Goal: Task Accomplishment & Management: Complete application form

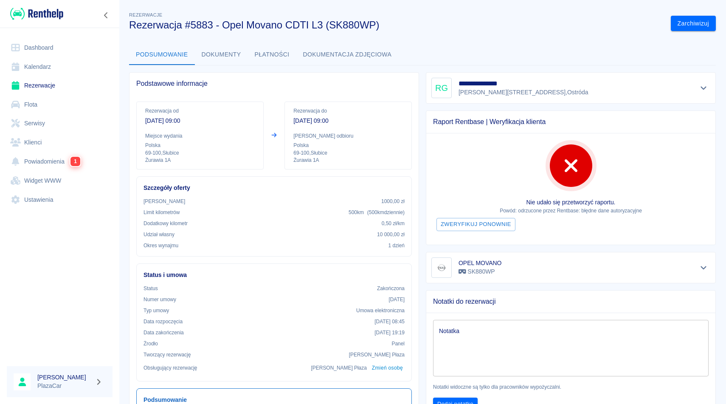
scroll to position [41, 0]
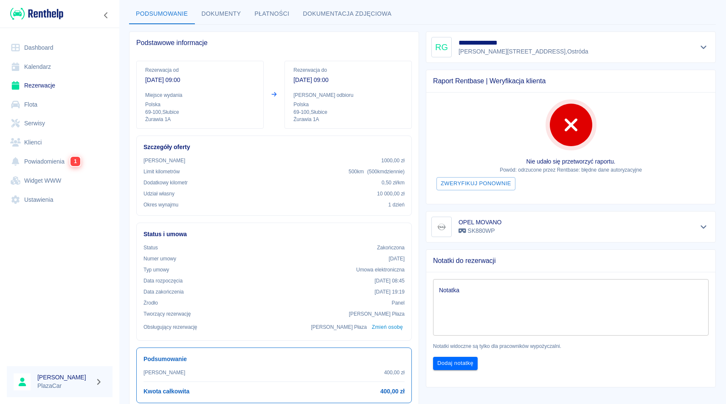
click at [45, 84] on link "Rezerwacje" at bounding box center [60, 85] width 106 height 19
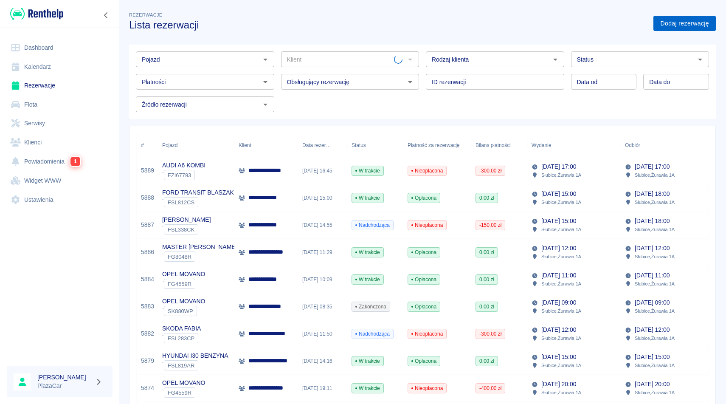
click at [680, 25] on link "Dodaj rezerwację" at bounding box center [684, 24] width 62 height 16
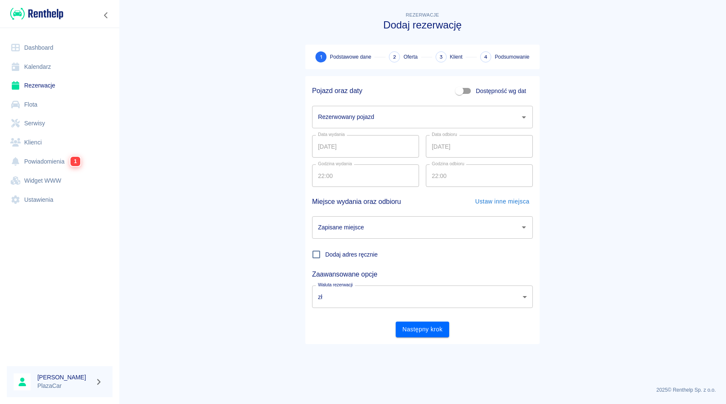
click at [358, 126] on div "Rezerwowany pojazd" at bounding box center [422, 117] width 221 height 22
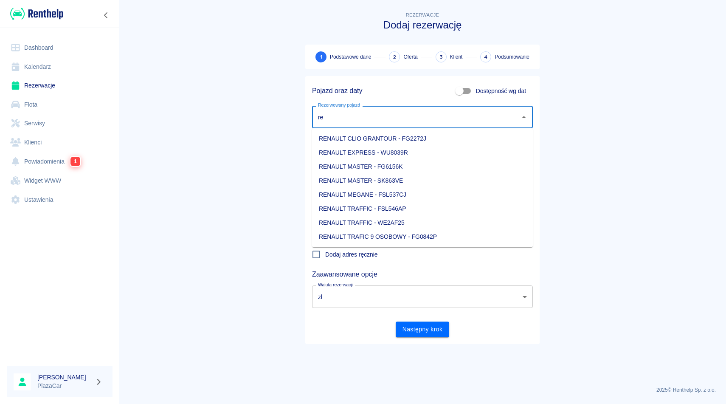
type input "r"
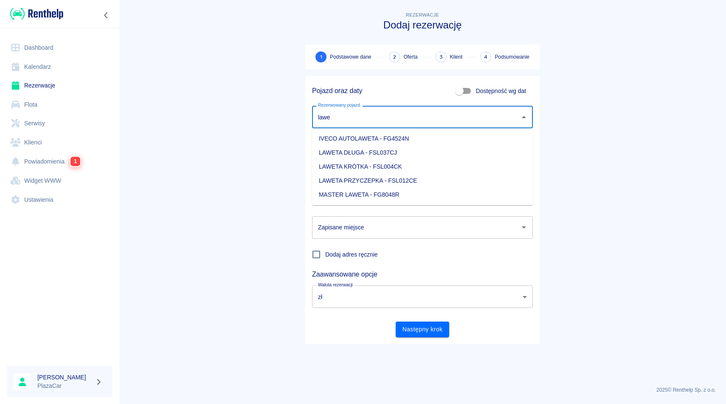
click at [430, 188] on li "MASTER LAWETA - FG8048R" at bounding box center [422, 195] width 221 height 14
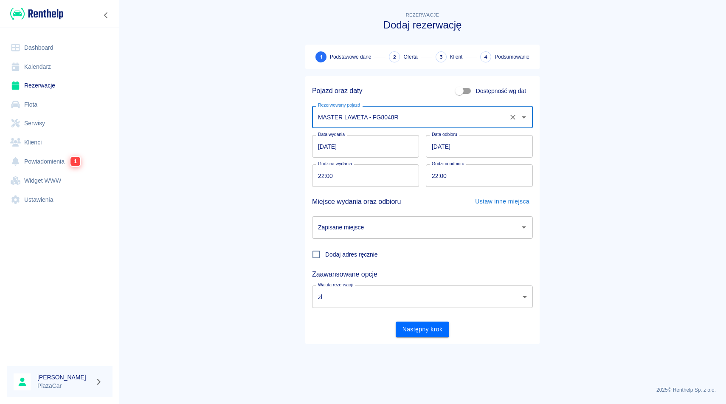
type input "MASTER LAWETA - FG8048R"
click at [454, 149] on input "[DATE]" at bounding box center [479, 146] width 107 height 22
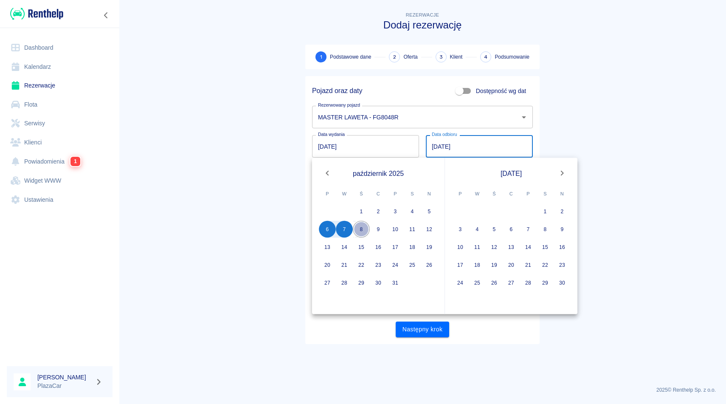
click at [363, 231] on button "8" at bounding box center [361, 229] width 17 height 17
type input "[DATE]"
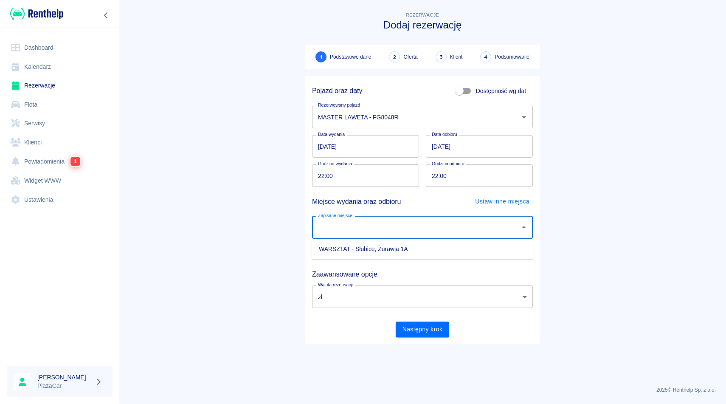
click at [363, 231] on input "Zapisane miejsce" at bounding box center [416, 227] width 200 height 15
click at [368, 248] on li "WARSZTAT - Słubice, Żurawia 1A" at bounding box center [422, 249] width 221 height 14
type input "WARSZTAT - Słubice, Żurawia 1A"
click at [421, 327] on button "Następny krok" at bounding box center [423, 329] width 54 height 16
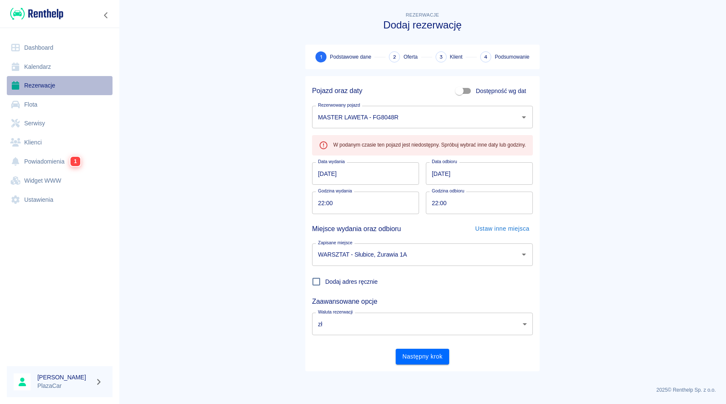
click at [38, 90] on link "Rezerwacje" at bounding box center [60, 85] width 106 height 19
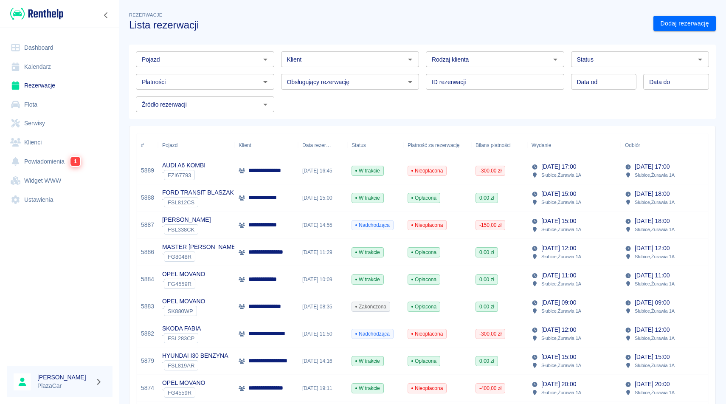
click at [271, 253] on p "**********" at bounding box center [272, 251] width 48 height 9
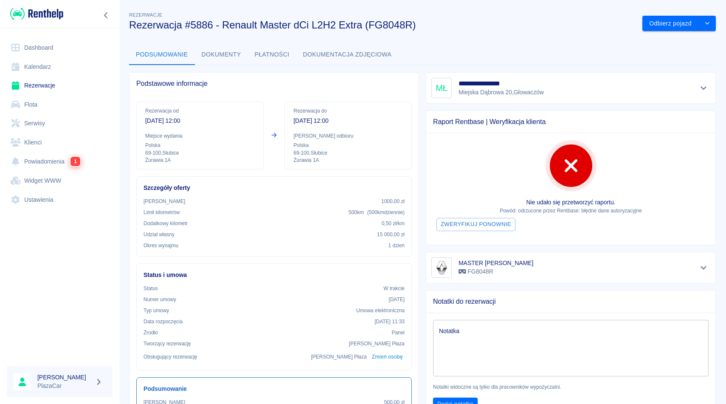
click at [665, 31] on div "**********" at bounding box center [422, 306] width 607 height 607
click at [665, 23] on button "Odbierz pojazd" at bounding box center [670, 24] width 56 height 16
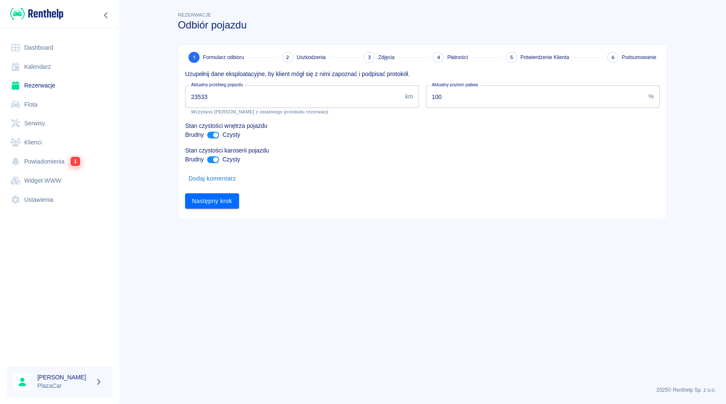
click at [202, 96] on input "23533" at bounding box center [293, 96] width 216 height 22
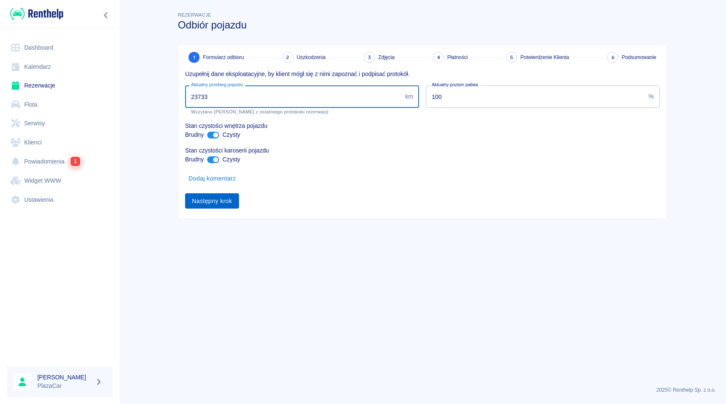
type input "23733"
click at [210, 202] on button "Następny krok" at bounding box center [212, 201] width 54 height 16
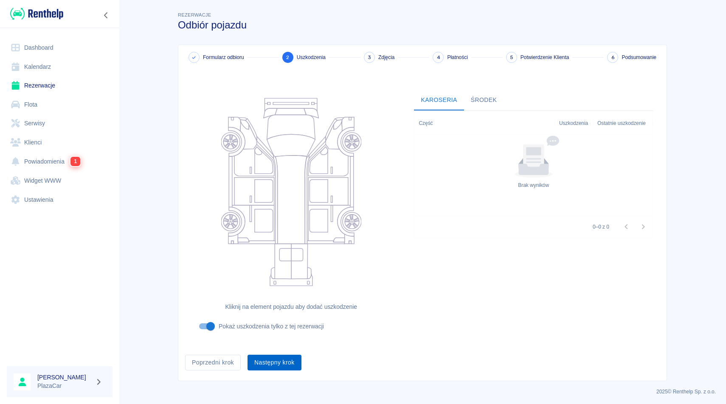
click at [269, 359] on button "Następny krok" at bounding box center [274, 362] width 54 height 16
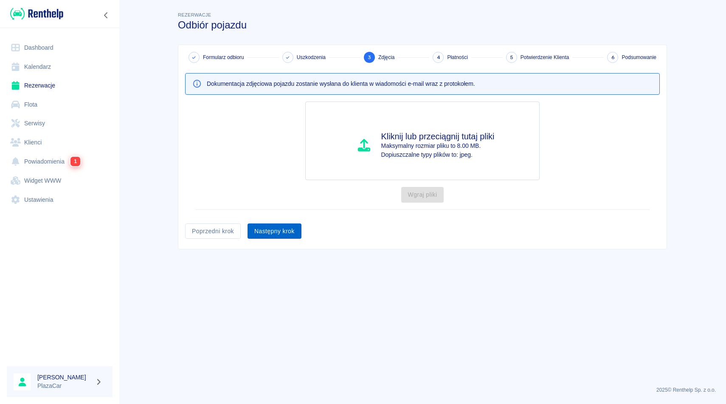
click at [279, 237] on button "Następny krok" at bounding box center [274, 231] width 54 height 16
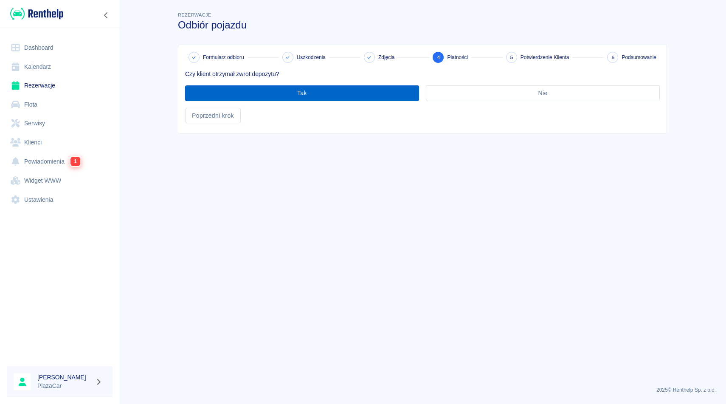
click at [337, 98] on button "Tak" at bounding box center [302, 93] width 234 height 16
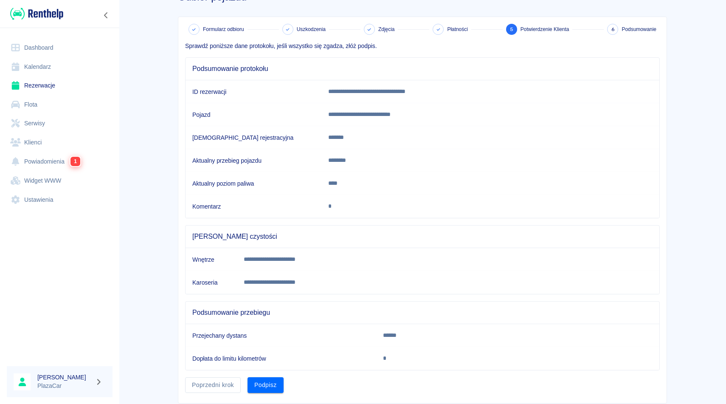
scroll to position [52, 0]
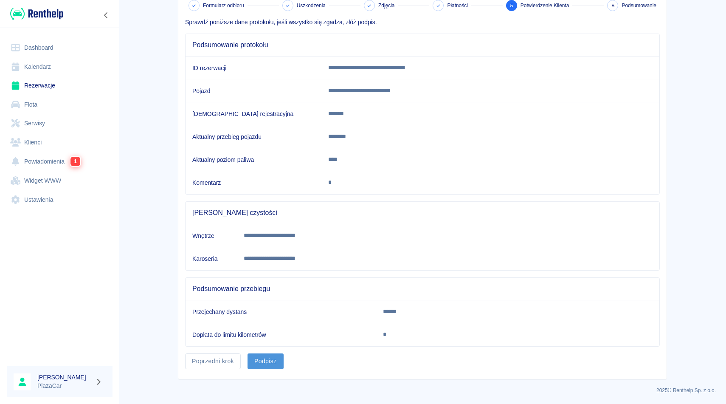
click at [265, 362] on button "Podpisz" at bounding box center [265, 361] width 36 height 16
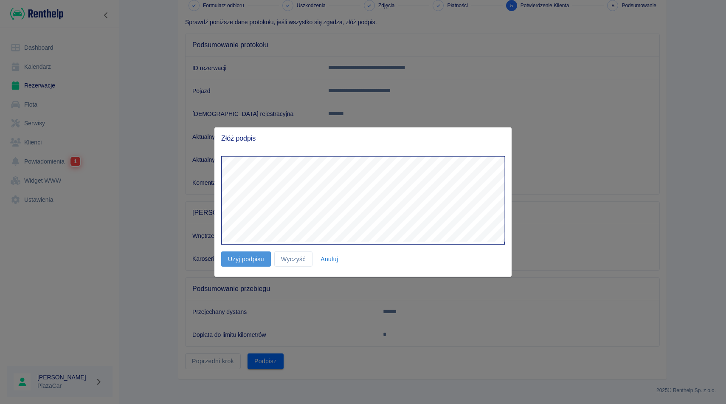
click at [247, 259] on button "Użyj podpisu" at bounding box center [246, 259] width 50 height 16
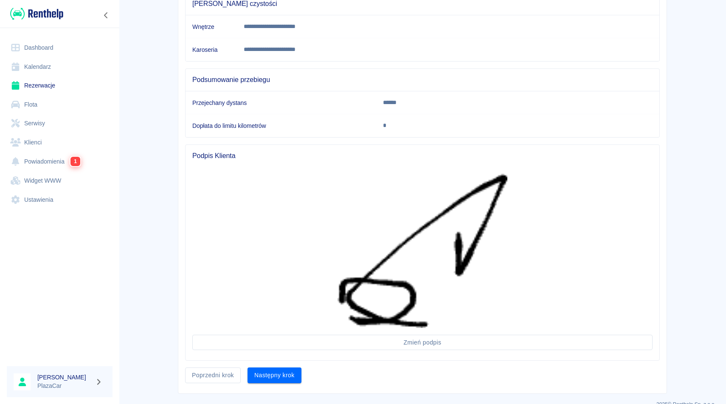
scroll to position [275, 0]
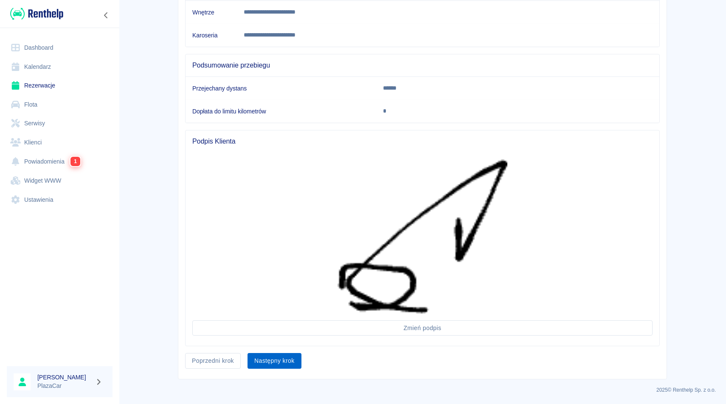
click at [272, 359] on button "Następny krok" at bounding box center [274, 361] width 54 height 16
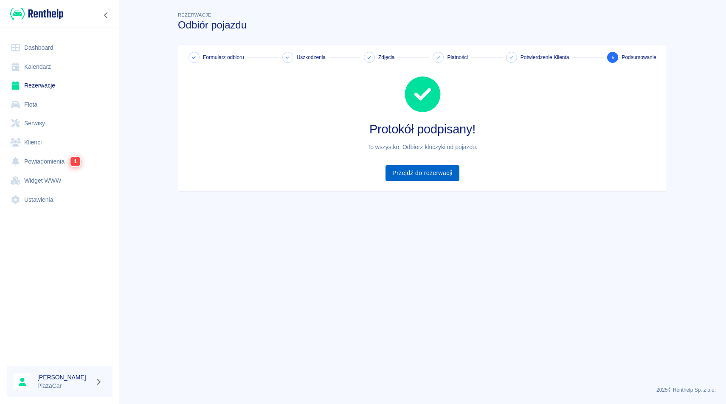
click at [428, 169] on link "Przejdź do rezerwacji" at bounding box center [421, 173] width 73 height 16
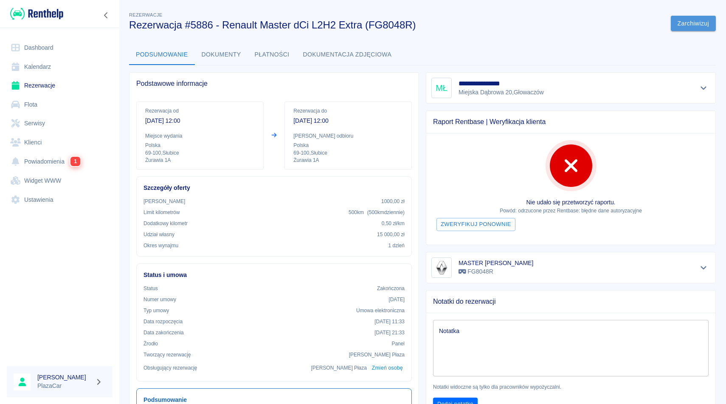
click at [691, 27] on button "Zarchiwizuj" at bounding box center [693, 24] width 45 height 16
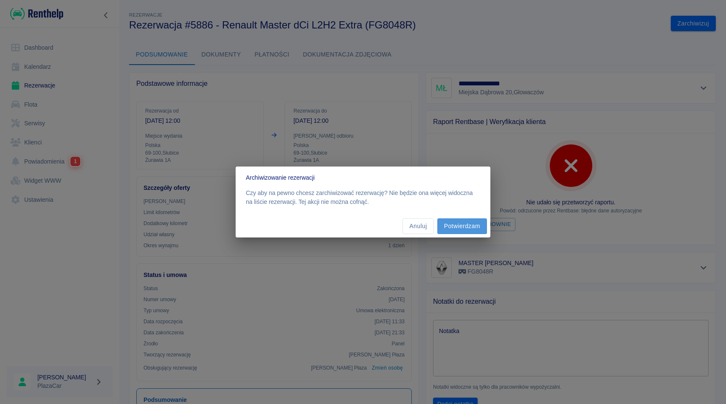
click at [459, 225] on button "Potwierdzam" at bounding box center [462, 226] width 50 height 16
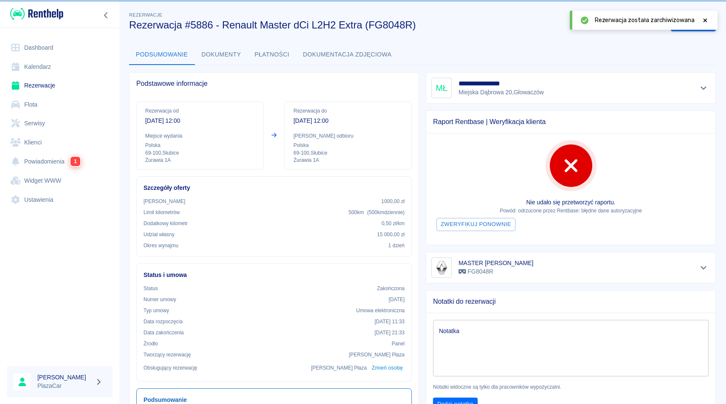
click at [704, 19] on icon at bounding box center [705, 20] width 4 height 4
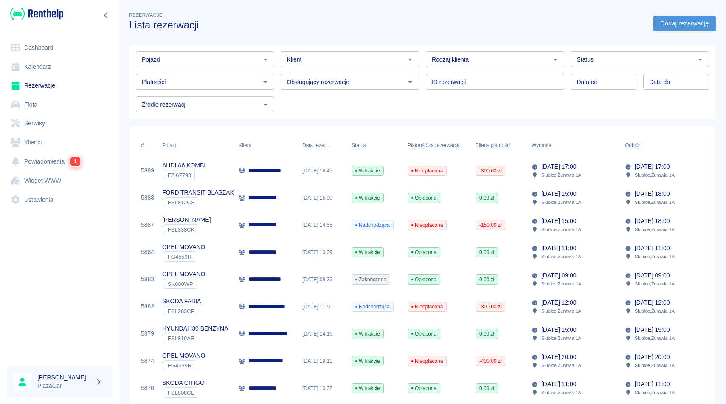
click at [692, 24] on link "Dodaj rezerwację" at bounding box center [684, 24] width 62 height 16
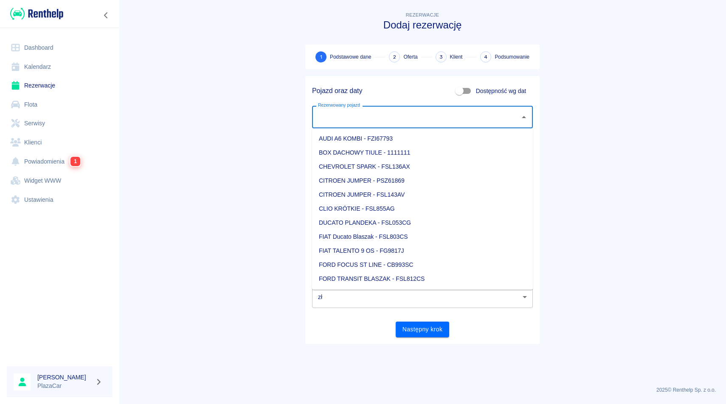
click at [345, 117] on input "Rezerwowany pojazd" at bounding box center [416, 116] width 200 height 15
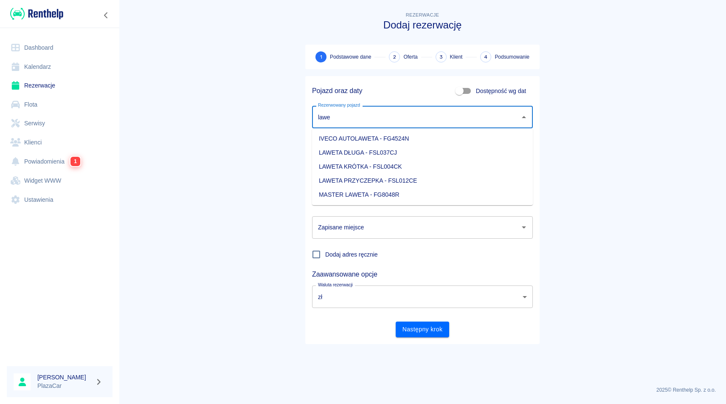
click at [368, 197] on li "MASTER LAWETA - FG8048R" at bounding box center [422, 195] width 221 height 14
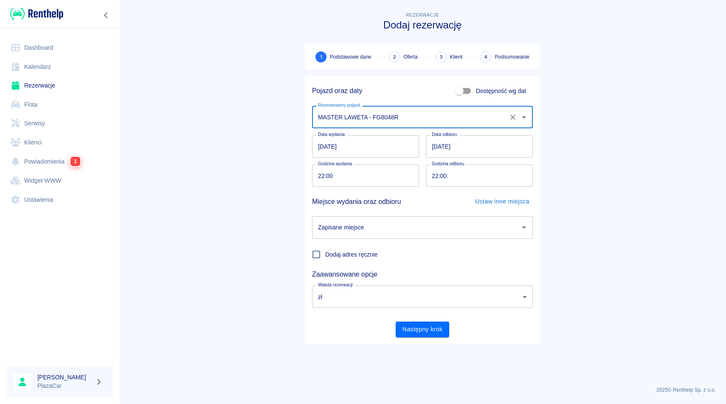
type input "MASTER LAWETA - FG8048R"
click at [432, 148] on input "[DATE]" at bounding box center [479, 146] width 107 height 22
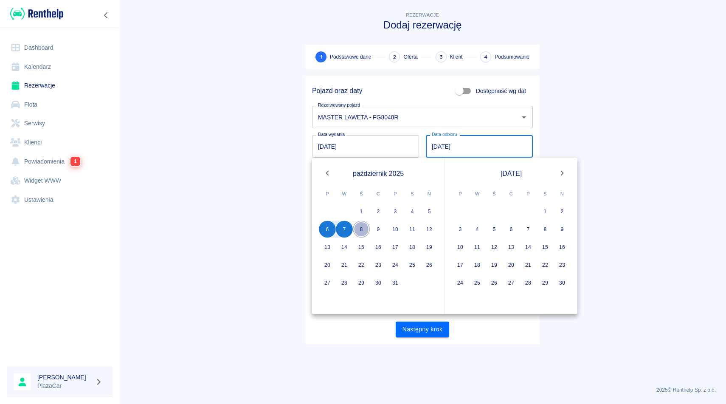
click at [359, 228] on button "8" at bounding box center [361, 229] width 17 height 17
type input "[DATE]"
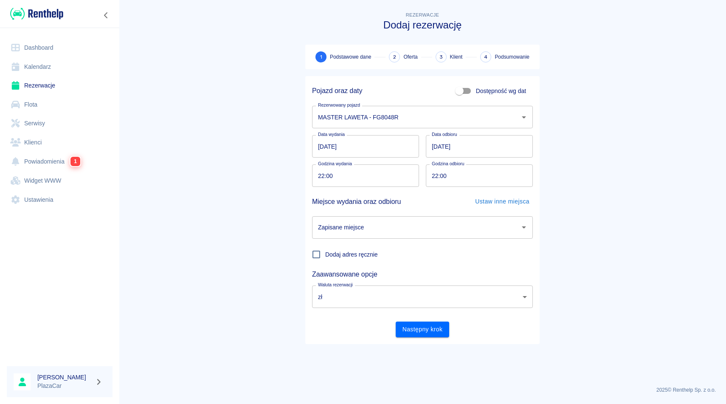
click at [376, 234] on input "Zapisane miejsce" at bounding box center [416, 227] width 200 height 15
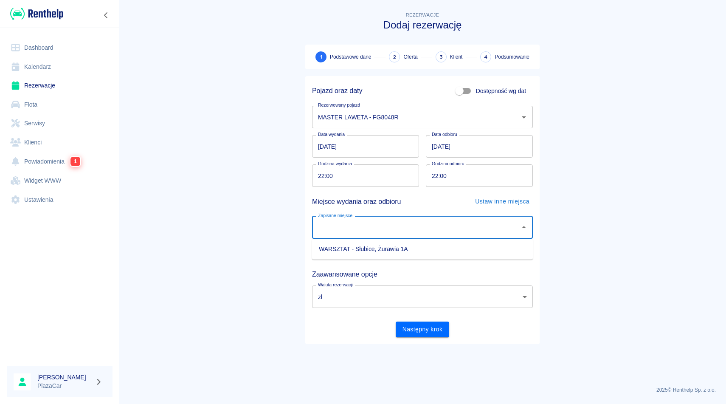
click at [378, 248] on li "WARSZTAT - Słubice, Żurawia 1A" at bounding box center [422, 249] width 221 height 14
type input "WARSZTAT - Słubice, Żurawia 1A"
click at [417, 328] on button "Następny krok" at bounding box center [423, 329] width 54 height 16
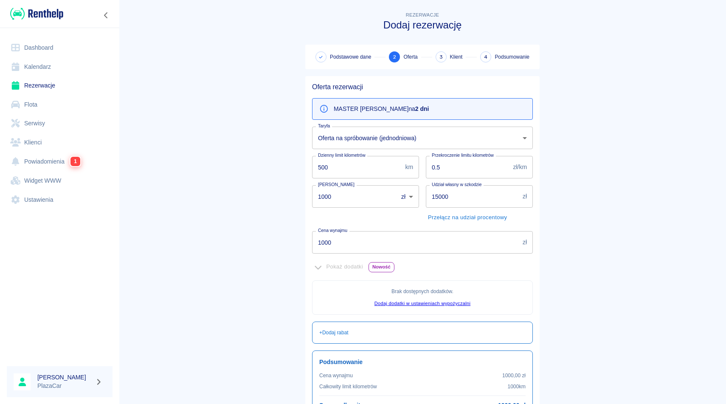
click at [348, 244] on input "1000" at bounding box center [415, 242] width 207 height 22
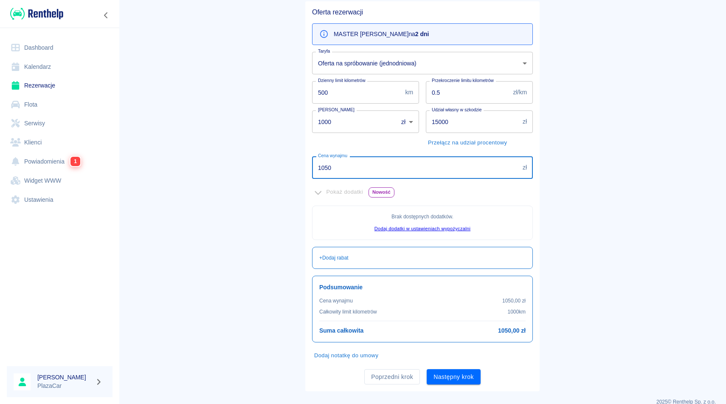
scroll to position [87, 0]
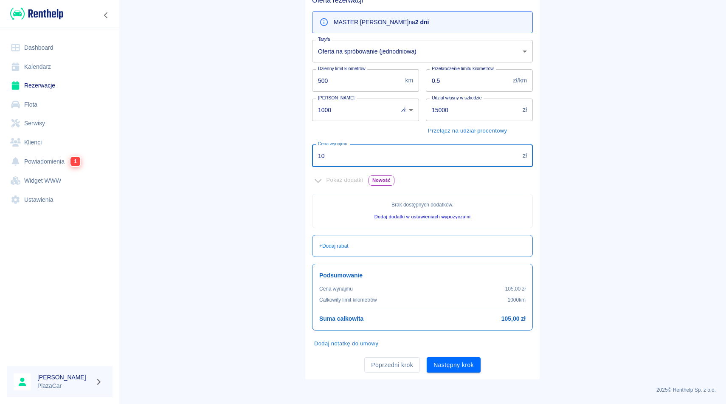
type input "1"
type input "1450"
click at [452, 367] on button "Następny krok" at bounding box center [453, 365] width 54 height 16
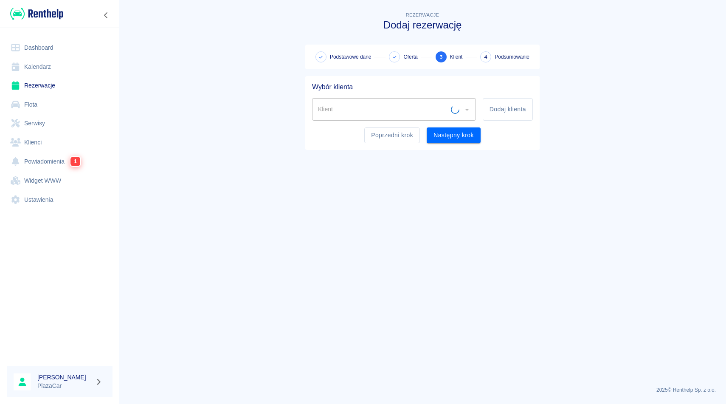
scroll to position [0, 0]
click at [347, 112] on input "Klient" at bounding box center [387, 109] width 143 height 15
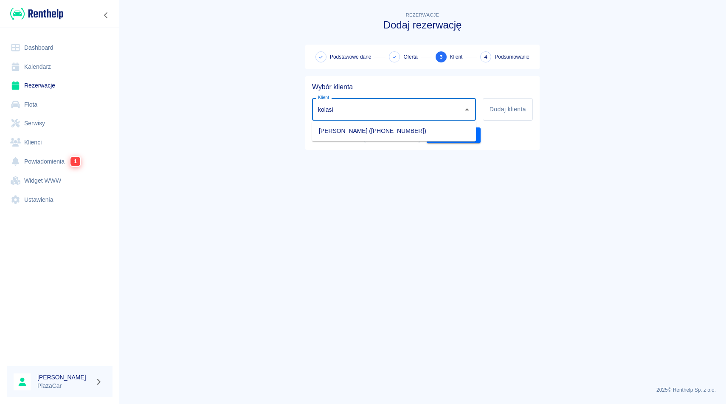
click at [376, 130] on li "[PERSON_NAME] ([PHONE_NUMBER])" at bounding box center [394, 131] width 164 height 14
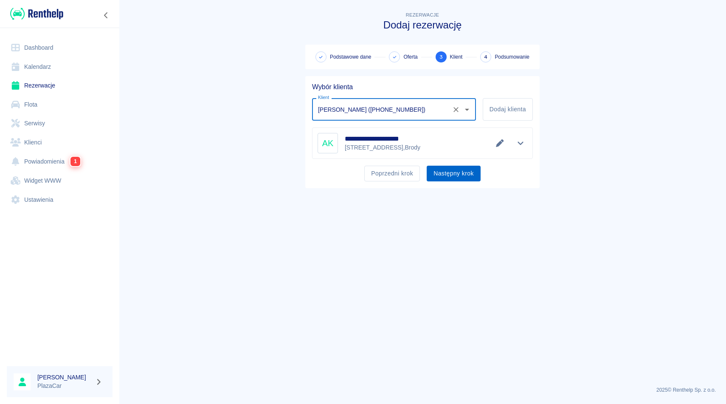
type input "[PERSON_NAME] ([PHONE_NUMBER])"
click at [446, 172] on button "Następny krok" at bounding box center [453, 174] width 54 height 16
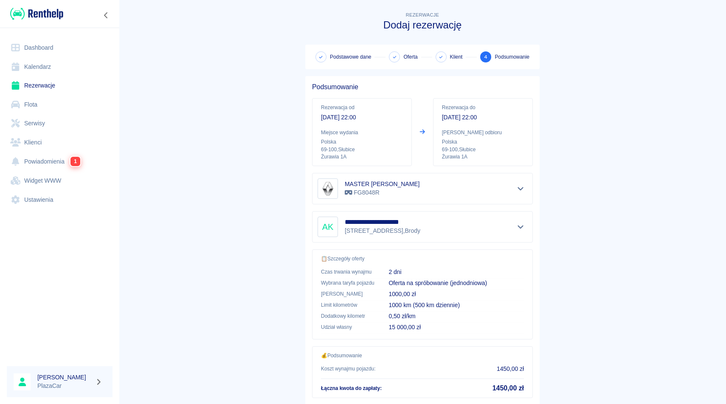
scroll to position [54, 0]
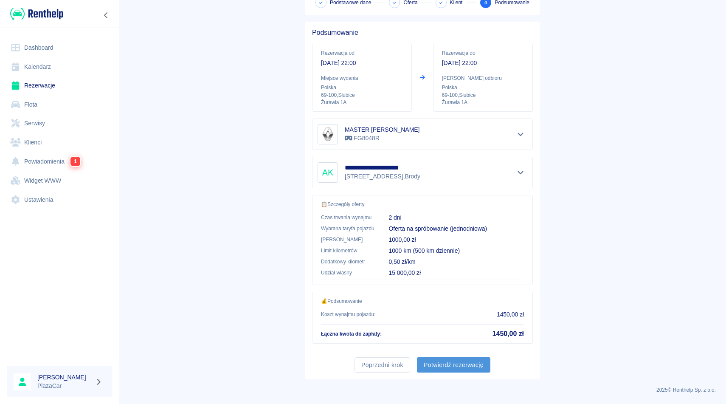
click at [444, 364] on button "Potwierdź rezerwację" at bounding box center [453, 365] width 73 height 16
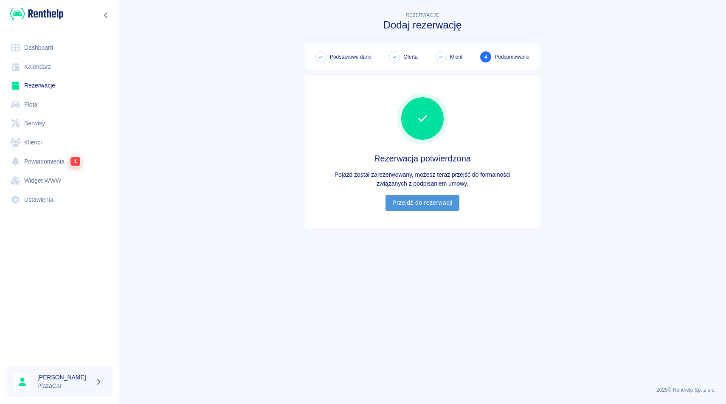
click at [423, 208] on link "Przejdź do rezerwacji" at bounding box center [421, 203] width 73 height 16
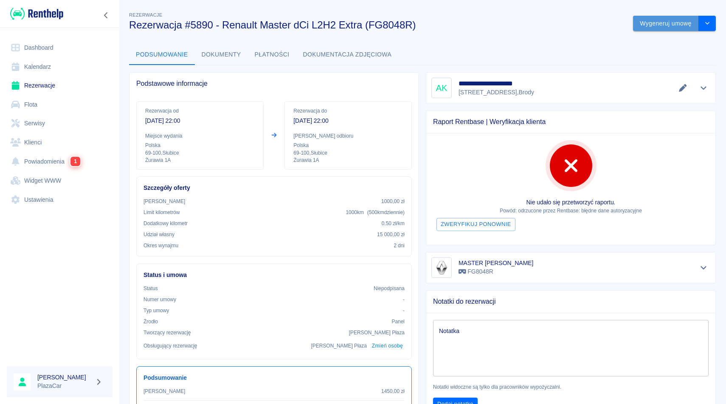
click at [671, 23] on button "Wygeneruj umowę" at bounding box center [666, 24] width 66 height 16
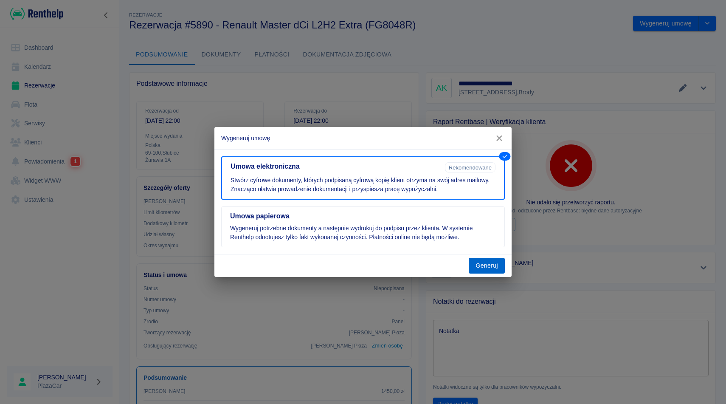
click at [490, 260] on button "Generuj" at bounding box center [487, 266] width 36 height 16
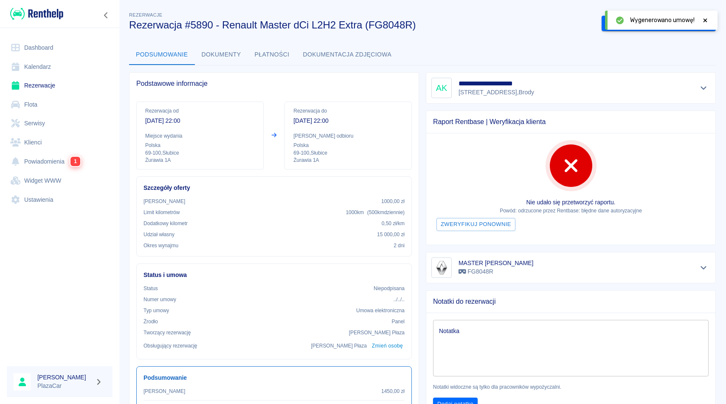
click at [702, 20] on icon at bounding box center [705, 20] width 8 height 6
click at [662, 25] on button "Podpisz umowę elektroniczną" at bounding box center [649, 24] width 97 height 16
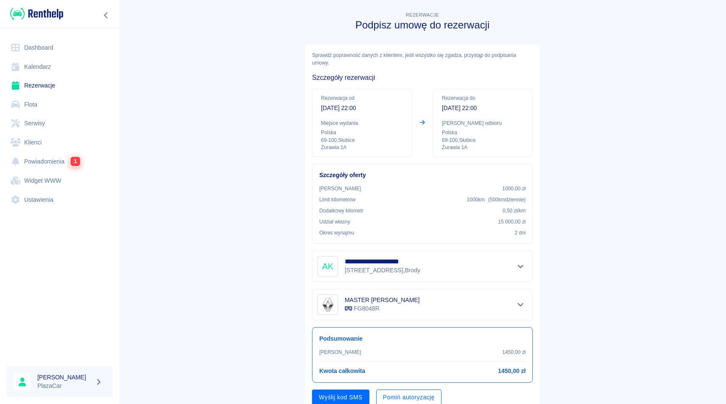
click at [400, 393] on button "Pomiń autoryzację" at bounding box center [408, 397] width 65 height 16
click at [352, 396] on button "Podpisz umowę" at bounding box center [341, 397] width 58 height 16
